Goal: Task Accomplishment & Management: Use online tool/utility

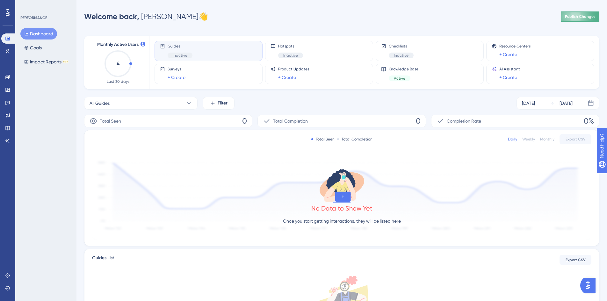
click at [571, 15] on span "Publish Changes" at bounding box center [580, 16] width 31 height 5
click at [4, 78] on link at bounding box center [7, 77] width 13 height 10
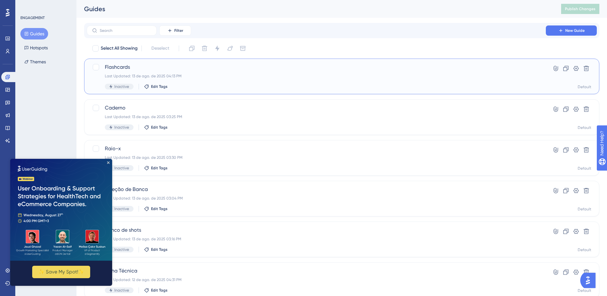
click at [184, 79] on div "Flashcards Last Updated: 13 de ago. de 2025 04:13 PM Inactive Edit Tags" at bounding box center [316, 76] width 423 height 26
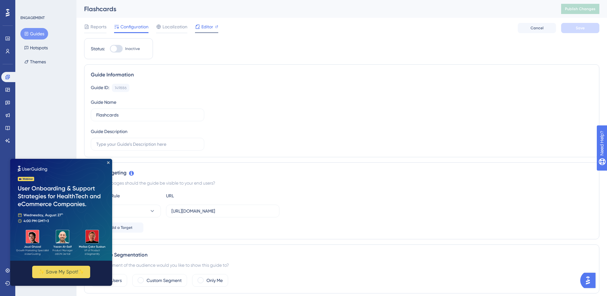
click at [204, 31] on div "Editor" at bounding box center [206, 28] width 23 height 10
